Goal: Task Accomplishment & Management: Manage account settings

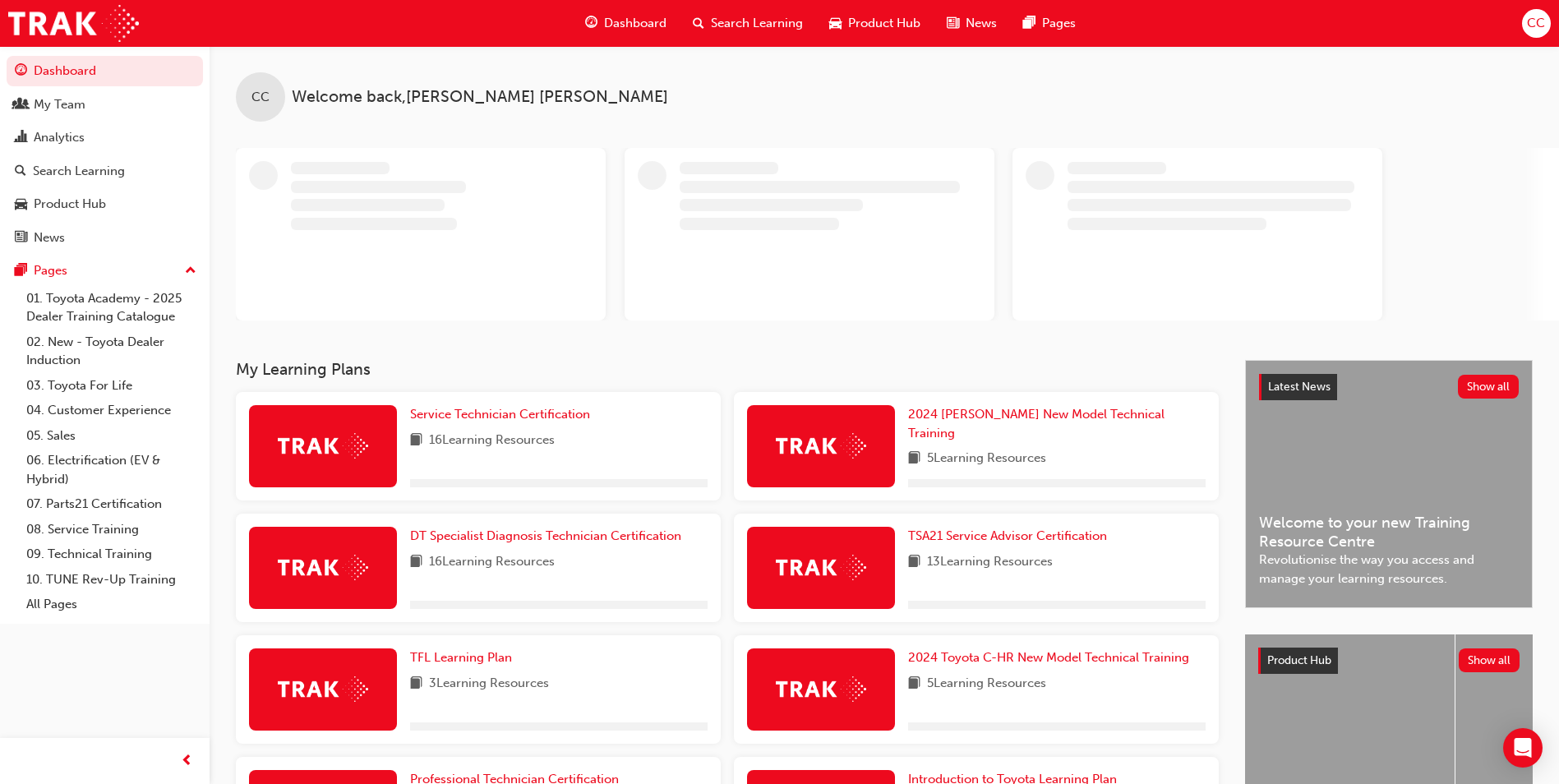
click at [1531, 33] on div "CC" at bounding box center [1536, 23] width 29 height 29
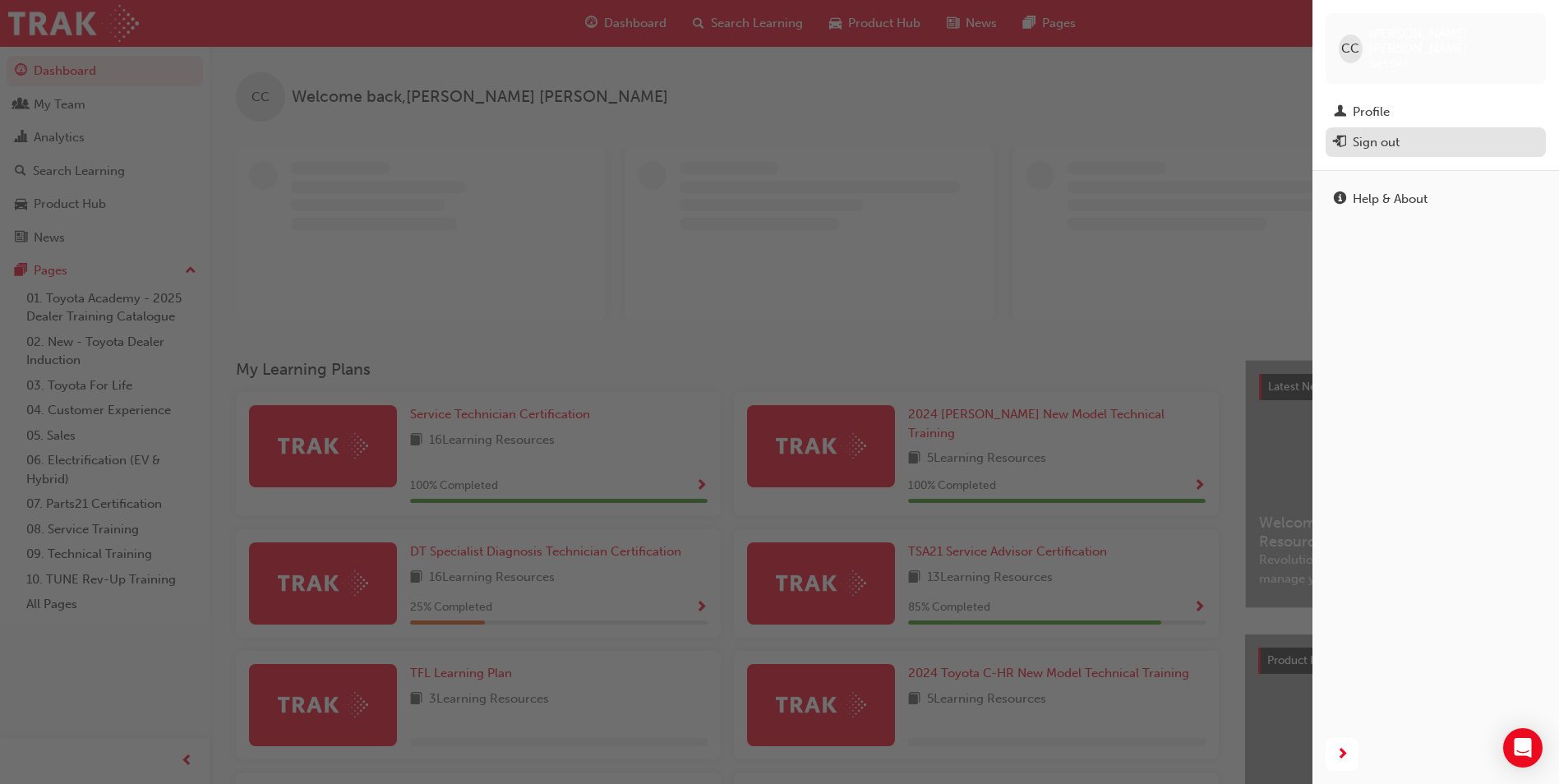
click at [1405, 132] on div "Sign out" at bounding box center [1435, 142] width 204 height 20
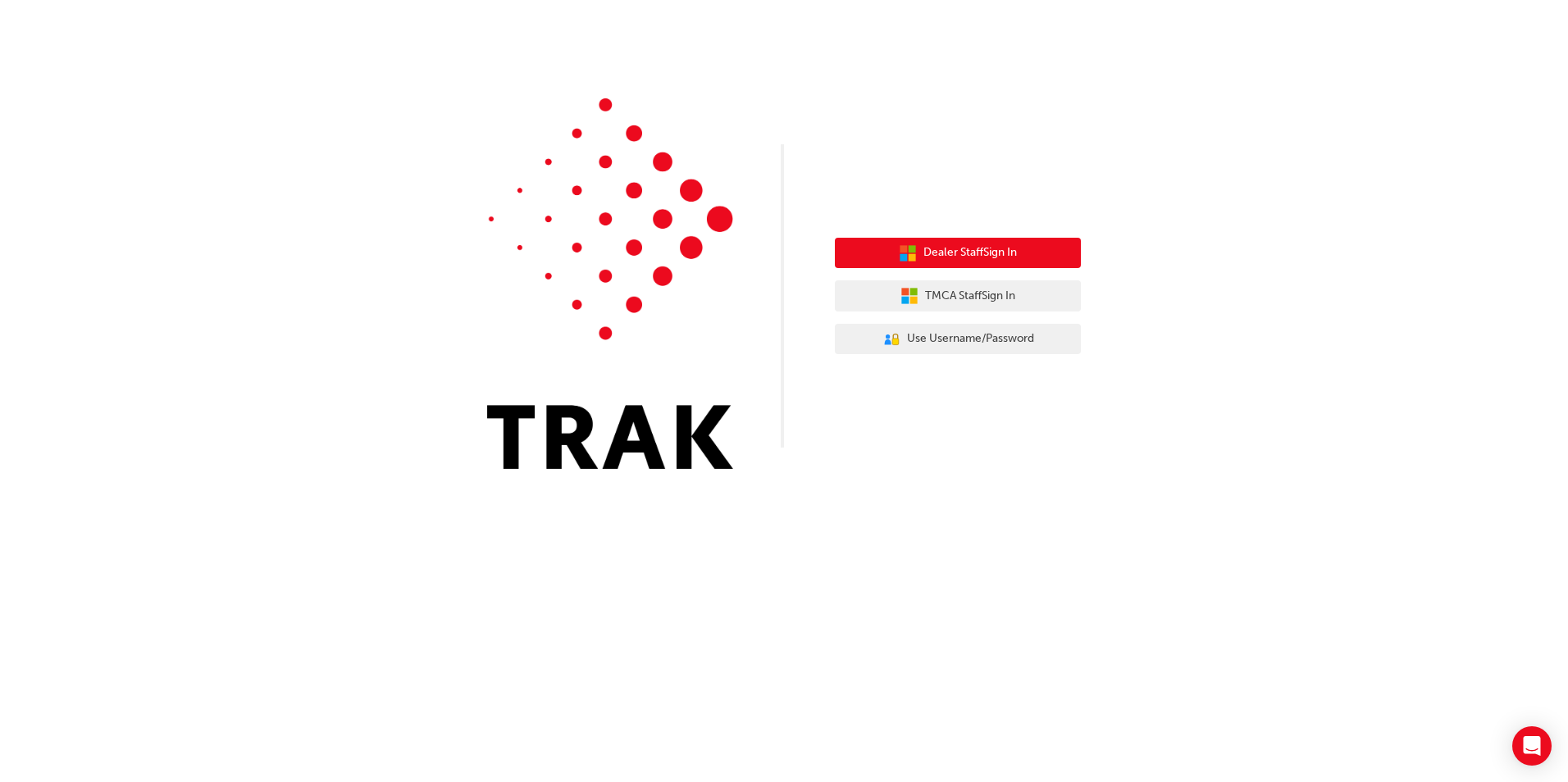
click at [954, 262] on button "Dealer Staff Sign In" at bounding box center [957, 253] width 246 height 31
